Goal: Use online tool/utility: Utilize a website feature to perform a specific function

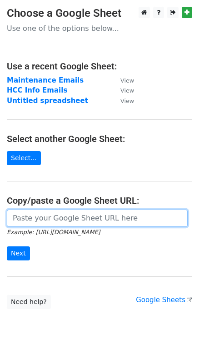
click at [45, 218] on input "url" at bounding box center [97, 218] width 181 height 17
paste input "[URL][DOMAIN_NAME]"
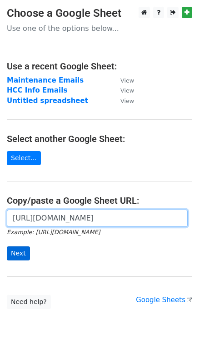
type input "[URL][DOMAIN_NAME]"
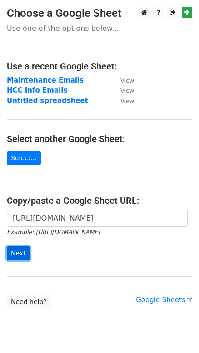
click at [16, 255] on input "Next" at bounding box center [18, 254] width 23 height 14
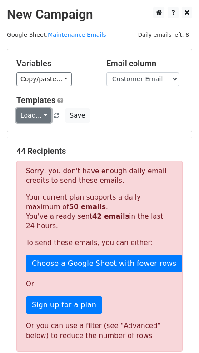
click at [41, 116] on link "Load..." at bounding box center [33, 116] width 35 height 14
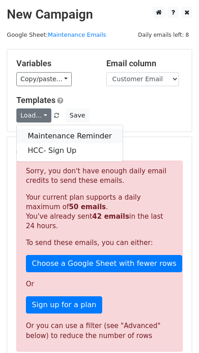
click at [40, 138] on link "Maintenance Reminder" at bounding box center [70, 136] width 106 height 15
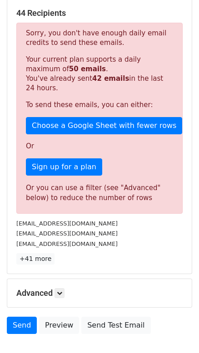
scroll to position [165, 0]
